Goal: Information Seeking & Learning: Check status

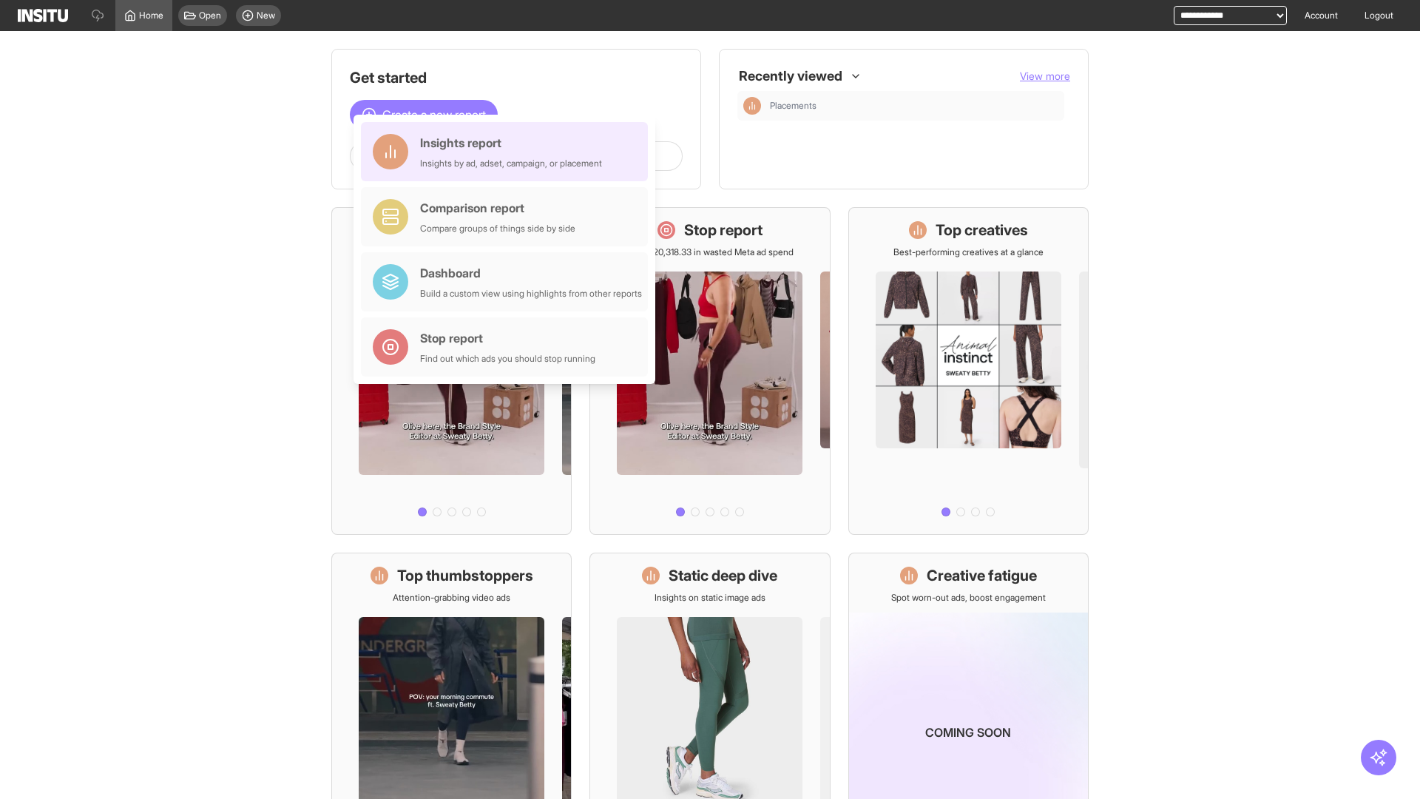
click at [508, 152] on div "Insights report Insights by ad, adset, campaign, or placement" at bounding box center [511, 152] width 182 height 36
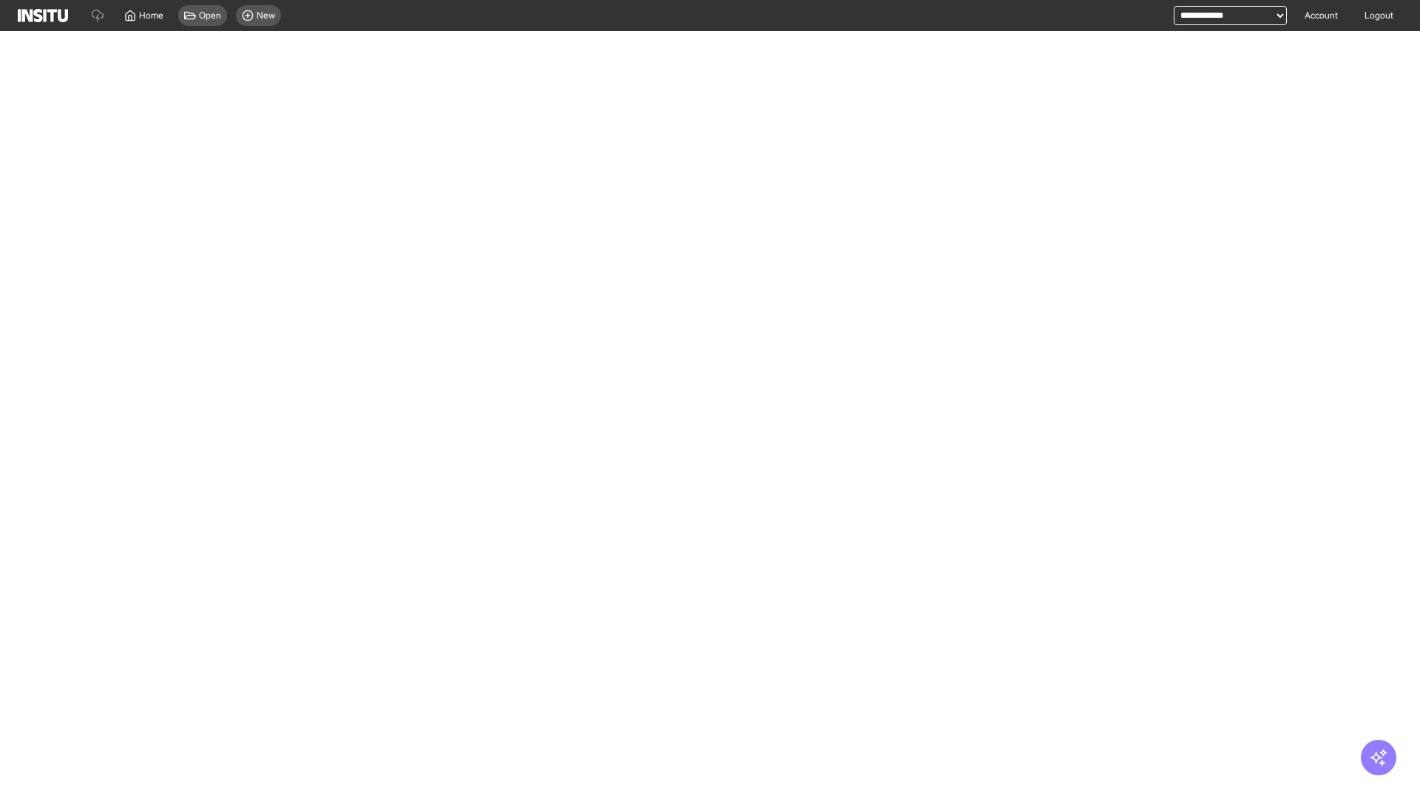
select select "**"
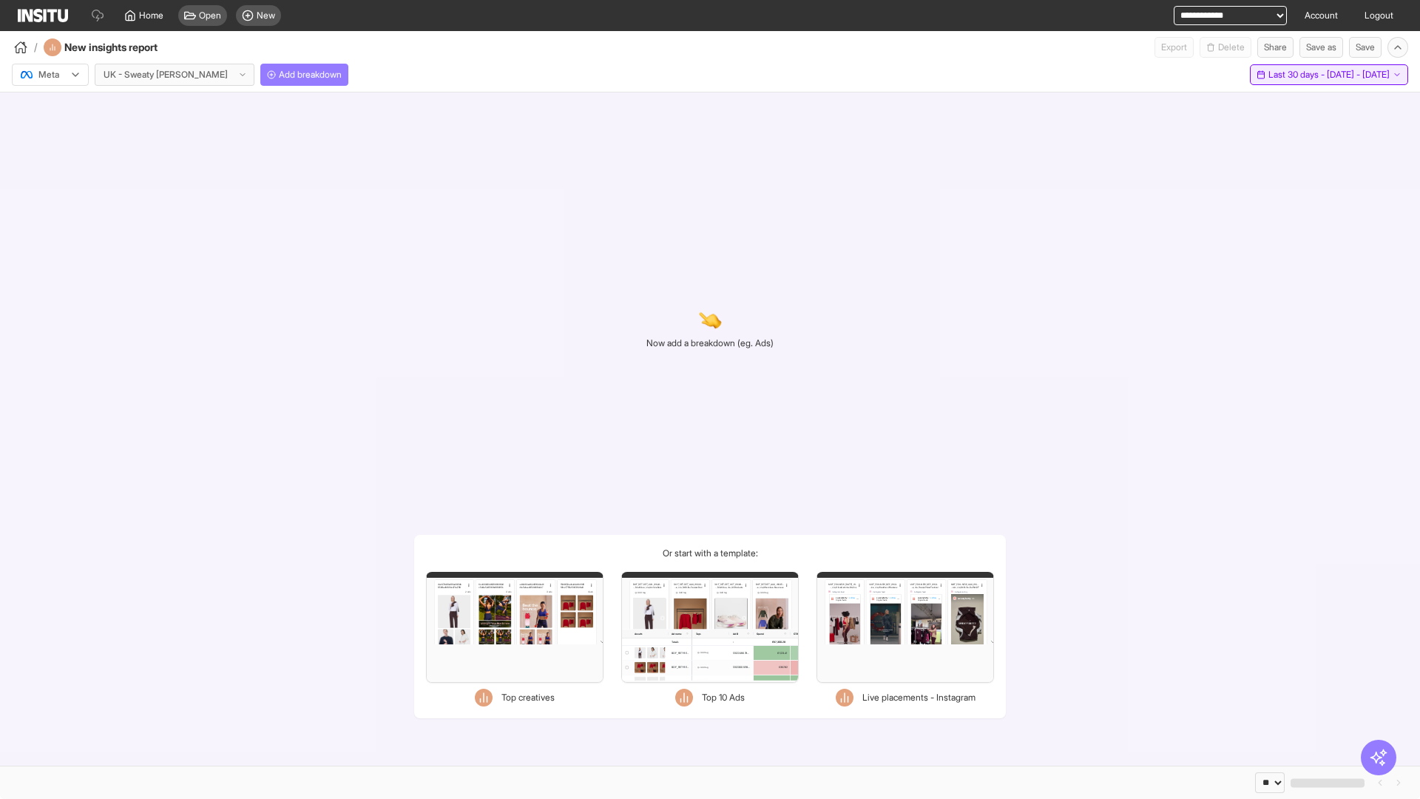
click at [1297, 75] on span "Last 30 days - [DATE] - [DATE]" at bounding box center [1329, 75] width 121 height 12
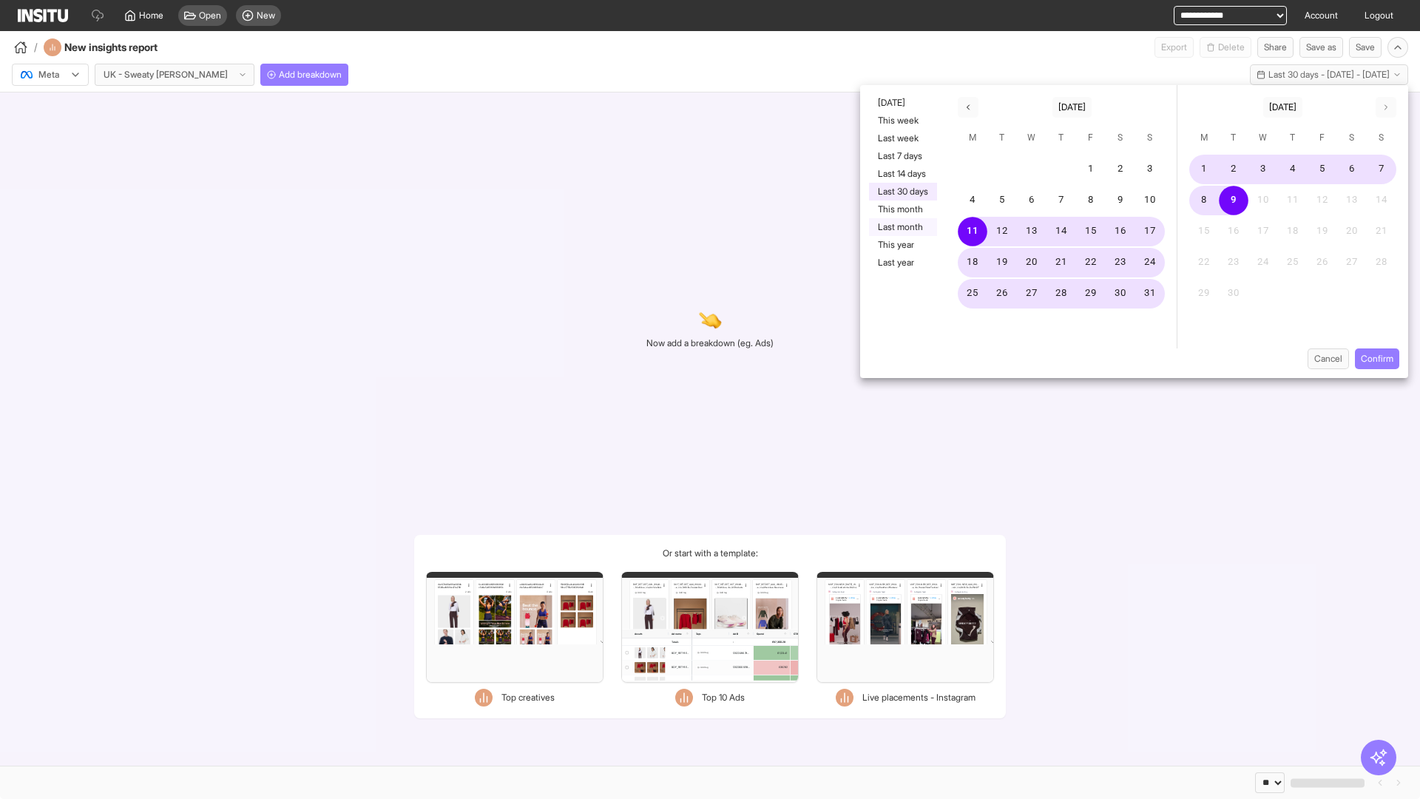
click at [902, 227] on button "Last month" at bounding box center [903, 227] width 68 height 18
